Goal: Information Seeking & Learning: Learn about a topic

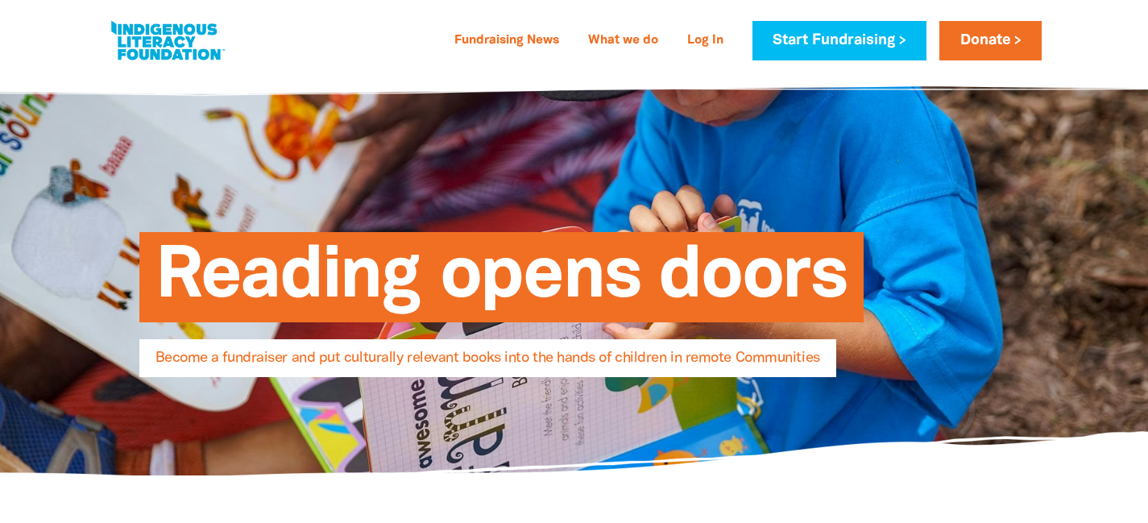
select select "AU"
